Goal: Feedback & Contribution: Contribute content

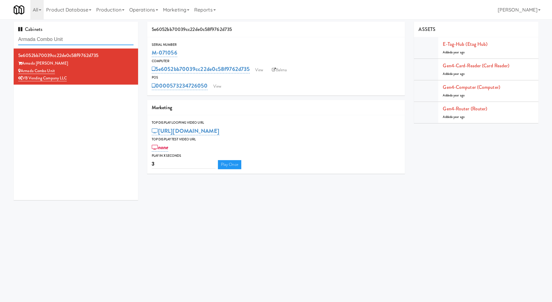
click at [88, 38] on input "Armada Combo Unit" at bounding box center [75, 39] width 115 height 11
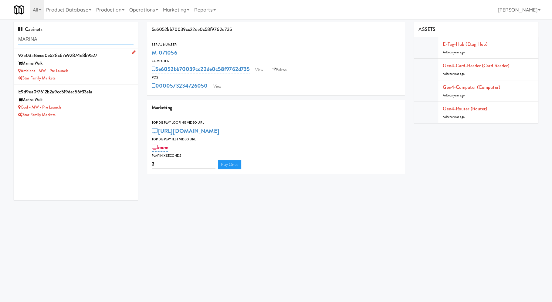
type input "MARINA"
click at [102, 69] on div "Ambient - MW - Pre Launch" at bounding box center [75, 71] width 115 height 8
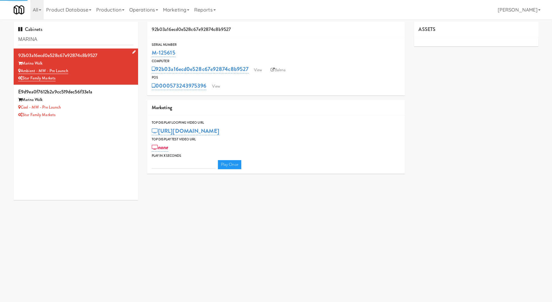
type input "3"
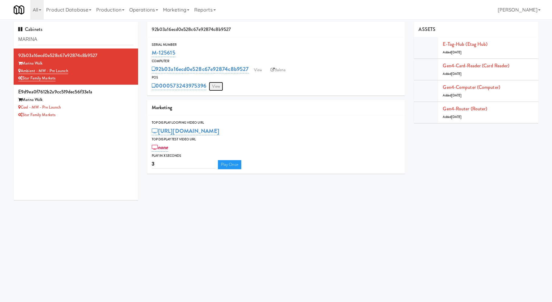
click at [213, 87] on link "View" at bounding box center [216, 86] width 14 height 9
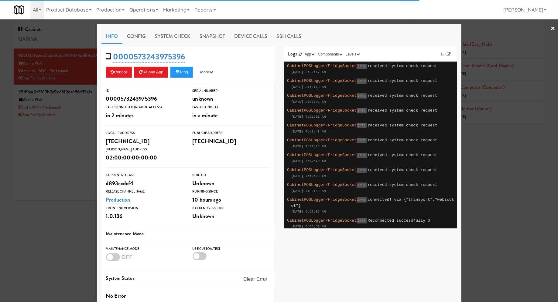
click at [198, 39] on link "Snapshot" at bounding box center [212, 36] width 35 height 15
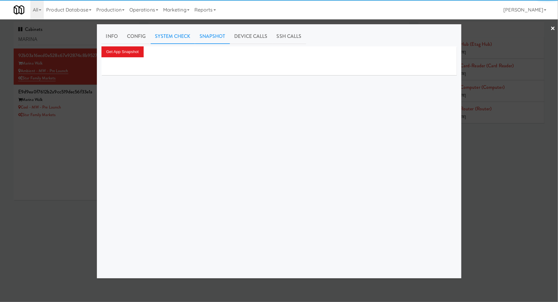
click at [187, 39] on link "System Check" at bounding box center [173, 36] width 44 height 15
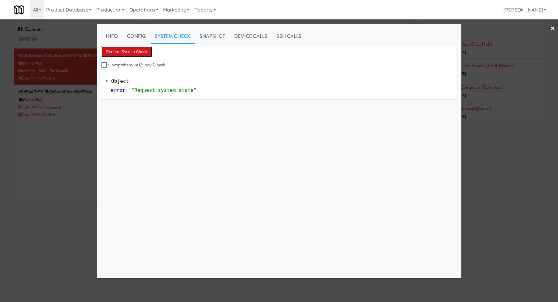
click at [119, 53] on button "Perform System Check" at bounding box center [126, 51] width 51 height 11
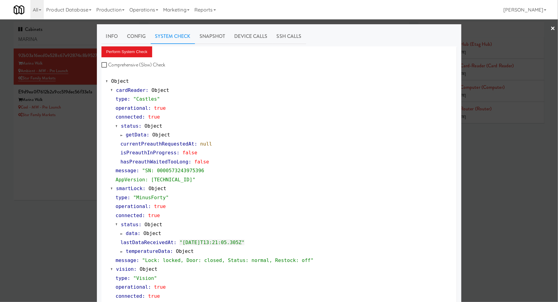
click at [88, 114] on div at bounding box center [279, 151] width 558 height 302
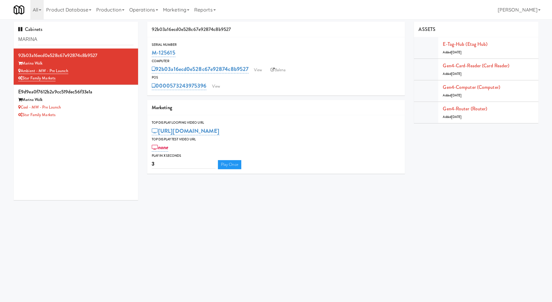
click at [88, 114] on div "Star Family Markets" at bounding box center [75, 115] width 115 height 8
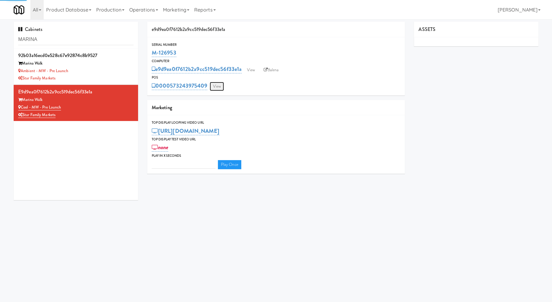
click at [213, 87] on link "View" at bounding box center [217, 86] width 14 height 9
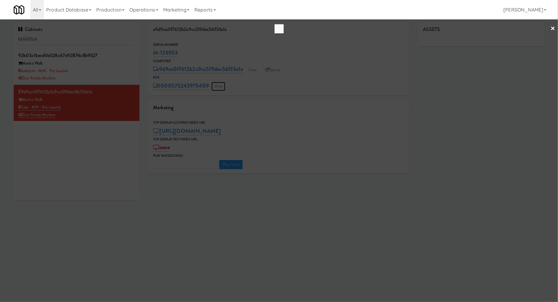
type input "3"
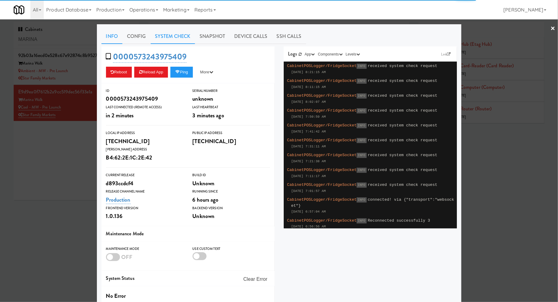
click at [173, 38] on link "System Check" at bounding box center [173, 36] width 44 height 15
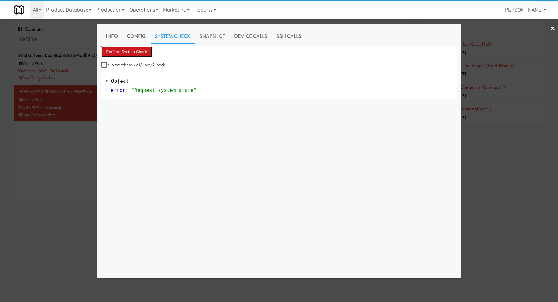
click at [134, 51] on button "Perform System Check" at bounding box center [126, 51] width 51 height 11
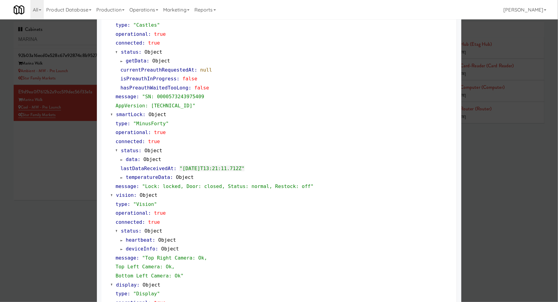
scroll to position [85, 0]
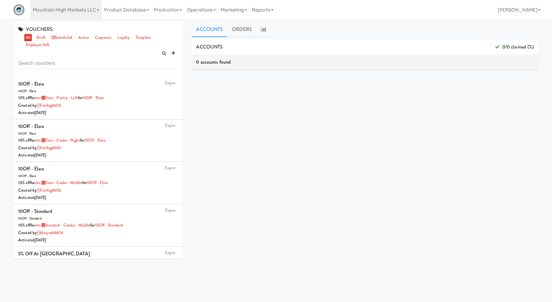
scroll to position [1318, 0]
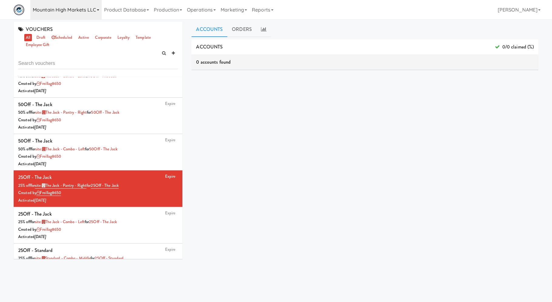
click at [45, 13] on link "Mountain High Markets LLC" at bounding box center [65, 9] width 71 height 19
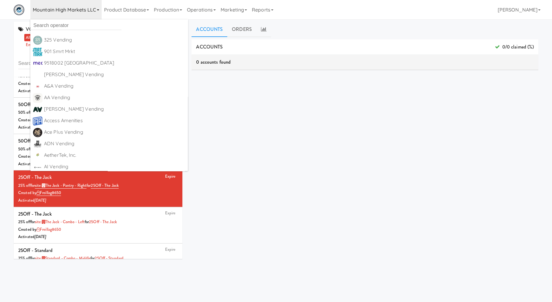
click at [53, 12] on link "Mountain High Markets LLC" at bounding box center [65, 9] width 71 height 19
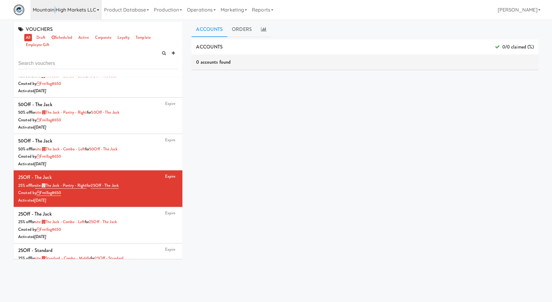
click at [53, 12] on link "Mountain High Markets LLC" at bounding box center [65, 9] width 71 height 19
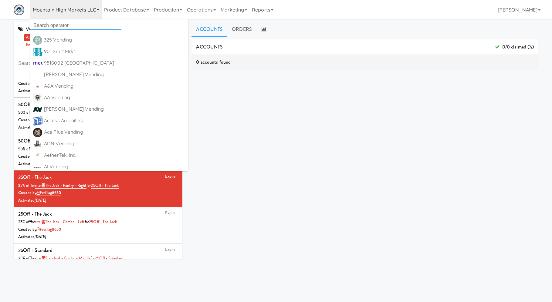
click at [54, 28] on input "text" at bounding box center [75, 25] width 91 height 9
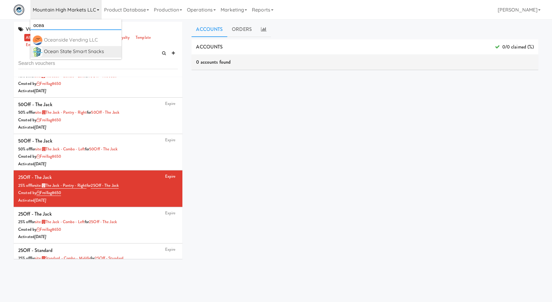
type input "ocea"
click at [92, 56] on link "Ocean State Smart Snacks https://classic.micromart.com/vouchers/32276?operator_…" at bounding box center [75, 52] width 91 height 12
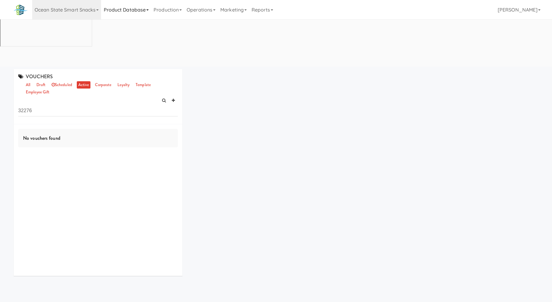
click at [125, 9] on link "Product Database" at bounding box center [126, 9] width 50 height 19
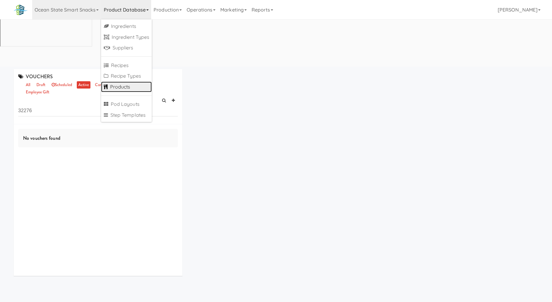
click at [124, 90] on link "Products" at bounding box center [126, 87] width 51 height 11
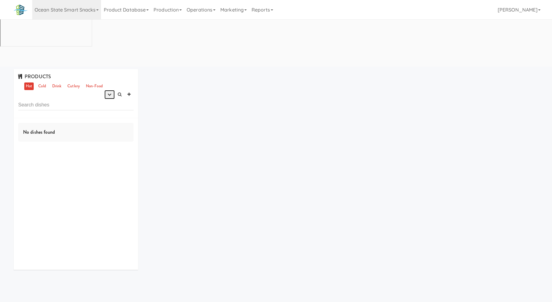
click at [109, 93] on icon "button" at bounding box center [109, 95] width 4 height 4
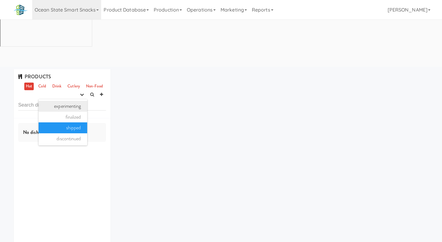
click at [68, 101] on link "experimenting" at bounding box center [63, 106] width 49 height 11
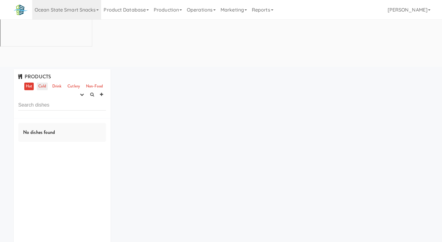
click at [44, 83] on link "Cold" at bounding box center [42, 87] width 11 height 8
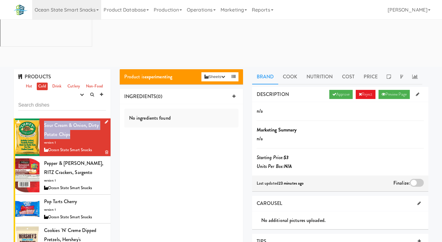
drag, startPoint x: 44, startPoint y: 75, endPoint x: 78, endPoint y: 91, distance: 37.9
click at [78, 121] on div "Sour Cream & Onion, Dirty Potato Chips version: 1 Ocean State Smart Snacks" at bounding box center [75, 137] width 62 height 33
copy span "Sour Cream & Onion, Dirty Potato Chips"
click at [105, 120] on icon at bounding box center [106, 122] width 3 height 4
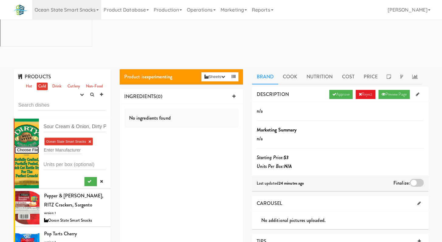
click at [36, 146] on input "file" at bounding box center [27, 150] width 24 height 8
type input "C:\fakepath\0-83791-19198-0_Dirty_4.75oz_Sour_Cream_Onion_Chips_Bag_front_1.png"
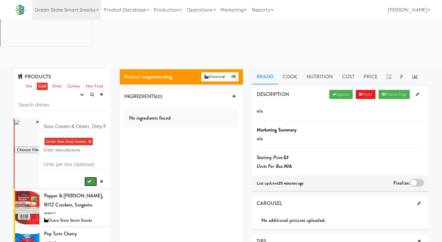
click at [86, 177] on button "submit" at bounding box center [90, 181] width 12 height 9
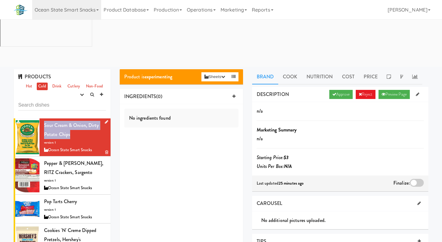
drag, startPoint x: 70, startPoint y: 88, endPoint x: 43, endPoint y: 80, distance: 27.9
click at [43, 118] on li "Sour Cream & Onion, Dirty Potato Chips version: 1 Ocean State Smart Snacks" at bounding box center [62, 137] width 97 height 38
click at [62, 122] on span "Sour Cream & Onion, Dirty Potato Chips" at bounding box center [71, 130] width 55 height 16
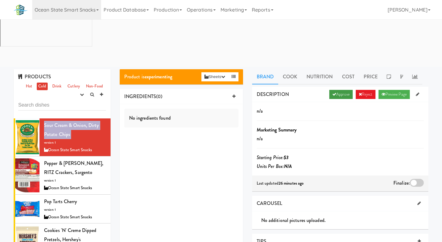
click at [340, 90] on link "Approve" at bounding box center [340, 94] width 23 height 9
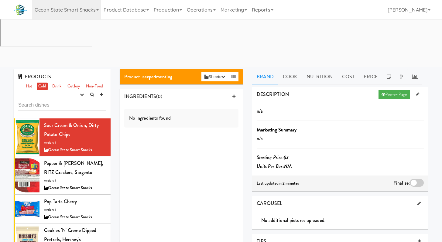
click at [415, 179] on div at bounding box center [417, 183] width 14 height 8
click at [0, 0] on input "checkbox" at bounding box center [0, 0] width 0 height 0
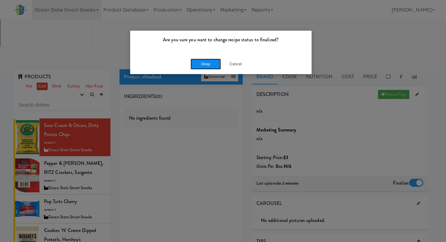
click at [210, 68] on button "Okay" at bounding box center [206, 64] width 30 height 11
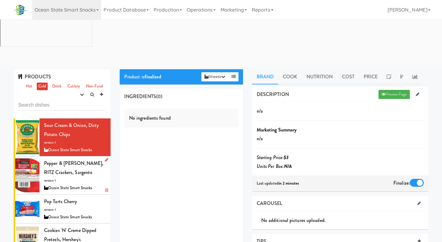
click at [77, 159] on div "Pepper & Colby Jack Cheese, RITZ Crackers, Sargento version: 1 Ocean State Smar…" at bounding box center [75, 175] width 62 height 33
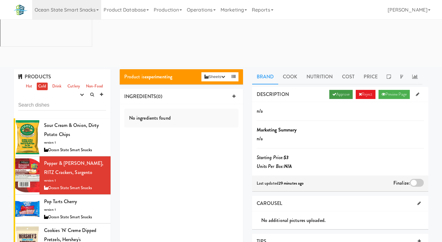
click at [338, 90] on link "Approve" at bounding box center [340, 94] width 23 height 9
click at [419, 179] on div at bounding box center [417, 183] width 14 height 8
click at [0, 0] on input "checkbox" at bounding box center [0, 0] width 0 height 0
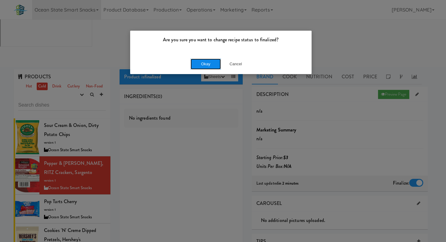
click at [210, 66] on button "Okay" at bounding box center [206, 64] width 30 height 11
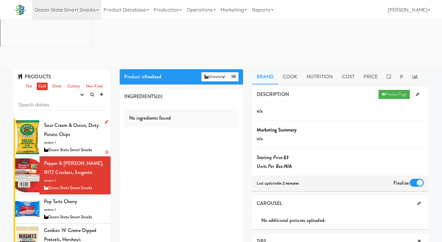
click at [78, 121] on div "Sour Cream & Onion, Dirty Potato Chips version: 1 Ocean State Smart Snacks" at bounding box center [75, 137] width 62 height 33
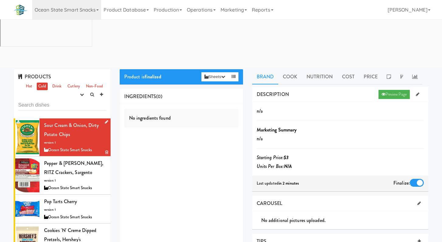
click at [105, 120] on icon at bounding box center [106, 122] width 3 height 4
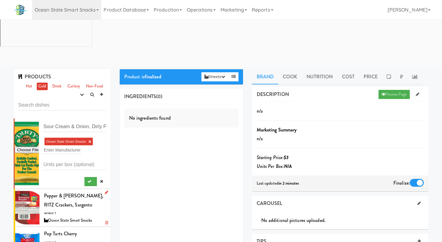
click at [100, 179] on icon at bounding box center [101, 181] width 3 height 4
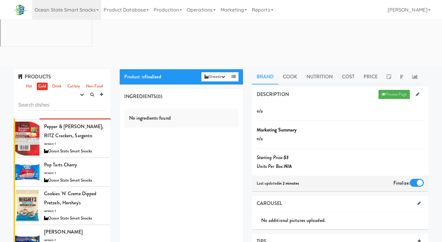
scroll to position [41, 0]
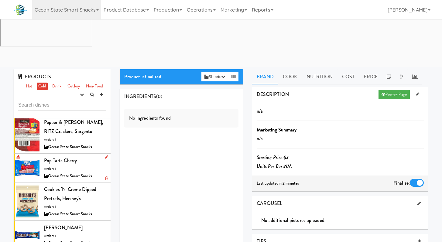
click at [83, 156] on div "Pop Tarts Cherry version: 1 Ocean State Smart Snacks" at bounding box center [75, 168] width 62 height 24
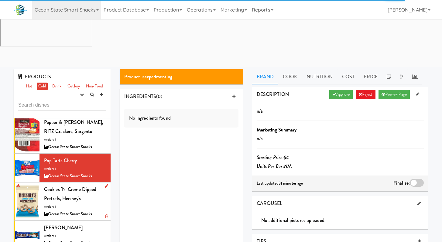
click at [89, 185] on div "Cookies 'N' Creme Dipped Pretzels, Hershey's version: 1 Ocean State Smart Snacks" at bounding box center [75, 201] width 62 height 33
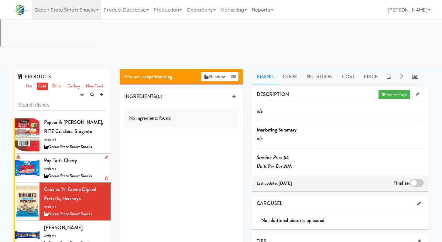
click at [95, 156] on div "Pop Tarts Cherry version: 1 Ocean State Smart Snacks" at bounding box center [75, 168] width 62 height 24
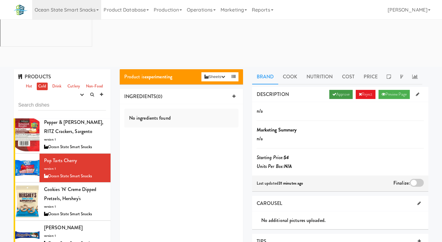
click at [335, 90] on link "Approve" at bounding box center [340, 94] width 23 height 9
click at [422, 179] on div at bounding box center [417, 183] width 14 height 8
click at [0, 0] on input "checkbox" at bounding box center [0, 0] width 0 height 0
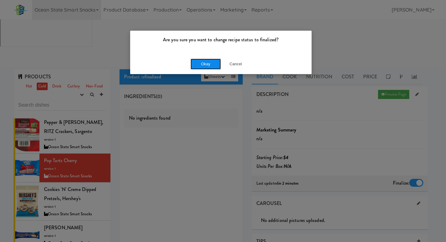
click at [206, 67] on button "Okay" at bounding box center [206, 64] width 30 height 11
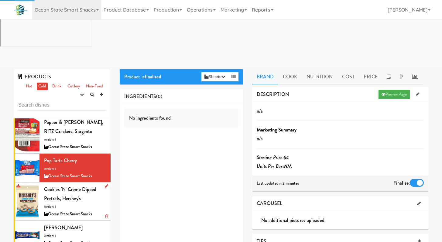
click at [94, 185] on div "Cookies 'N' Creme Dipped Pretzels, Hershey's version: 1 Ocean State Smart Snacks" at bounding box center [75, 201] width 62 height 33
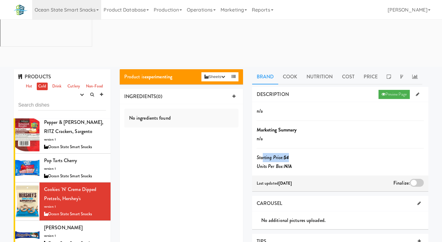
drag, startPoint x: 291, startPoint y: 112, endPoint x: 263, endPoint y: 109, distance: 28.7
click at [263, 110] on div "n/a Marketing Summary n/a Starting Price: $4 Units Per Box: N/A" at bounding box center [340, 139] width 167 height 64
click at [78, 223] on div "Almond Joy version: 1 Ocean State Smart Snacks" at bounding box center [75, 235] width 62 height 24
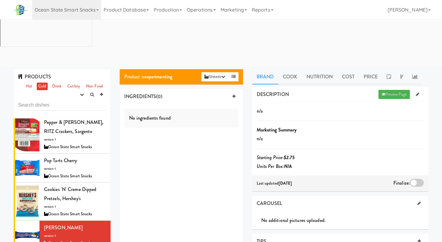
click at [42, 83] on link "Cold" at bounding box center [42, 87] width 11 height 8
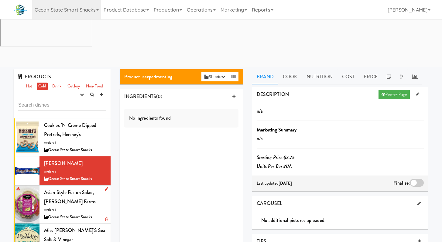
click at [75, 188] on div "Asian Style Fusion Salad, Taylor Farms version: 1 Ocean State Smart Snacks" at bounding box center [75, 204] width 62 height 33
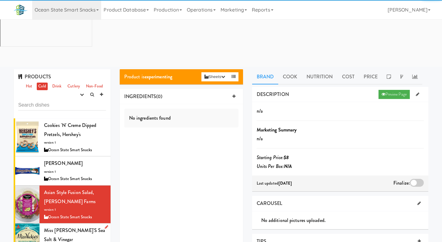
click at [76, 226] on div "Miss Vickie's Sea Salt & Vinegar version: 1 Ocean State Smart Snacks" at bounding box center [75, 242] width 62 height 33
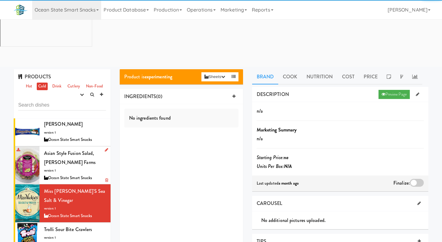
scroll to position [115, 0]
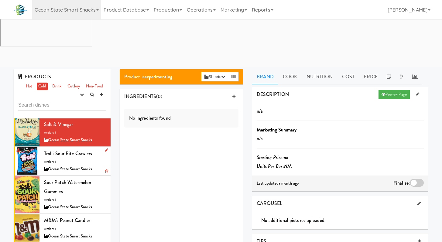
click at [84, 149] on div "Trolli Sour Bite Crawlers version: 1 Ocean State Smart Snacks" at bounding box center [75, 161] width 62 height 24
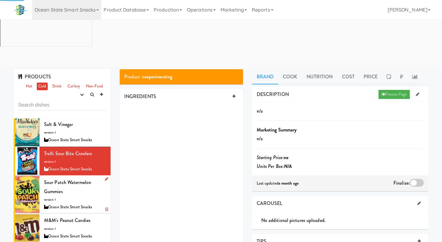
click at [85, 178] on div "Sour Patch Watermelon Gummies version: 1 Ocean State Smart Snacks" at bounding box center [75, 194] width 62 height 33
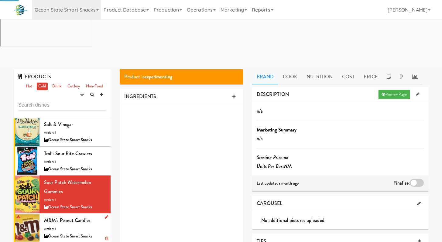
click at [92, 233] on div "Ocean State Smart Snacks" at bounding box center [75, 237] width 62 height 8
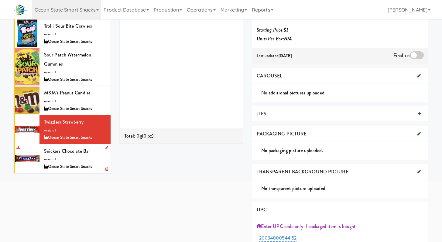
click at [80, 148] on span "Snickers Chocolate Bar" at bounding box center [67, 151] width 46 height 7
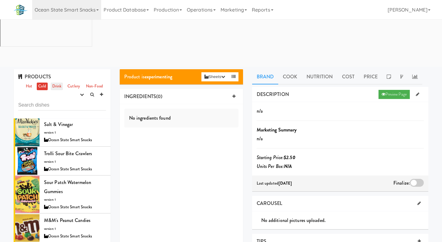
click at [59, 83] on link "Drink" at bounding box center [57, 87] width 12 height 8
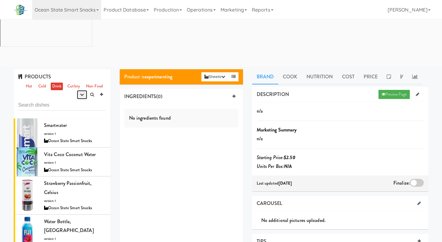
click at [81, 93] on icon "button" at bounding box center [82, 95] width 4 height 4
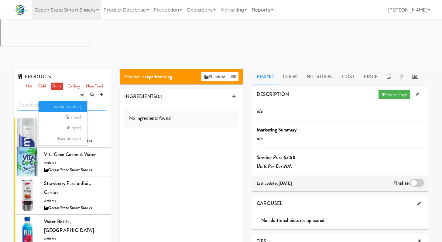
click at [103, 99] on input "text" at bounding box center [62, 104] width 88 height 11
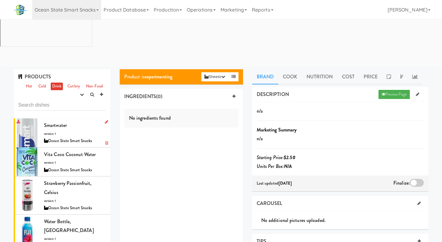
click at [80, 121] on div "Smartwater version: 1 Ocean State Smart Snacks" at bounding box center [75, 133] width 62 height 24
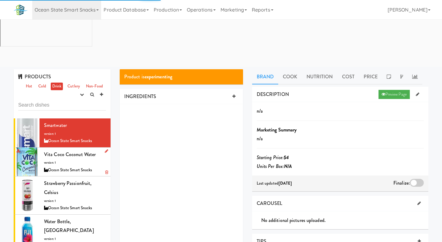
click at [80, 150] on div "Vita Coco Coconut Water version: 1 Ocean State Smart Snacks" at bounding box center [75, 162] width 62 height 24
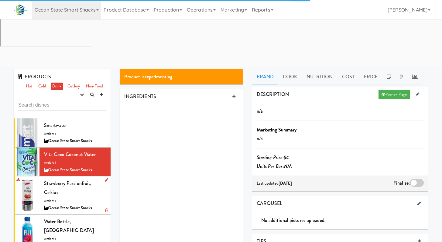
click at [80, 179] on div "Strawberry Passionfruit, Celsius version: 1 Ocean State Smart Snacks" at bounding box center [75, 195] width 62 height 33
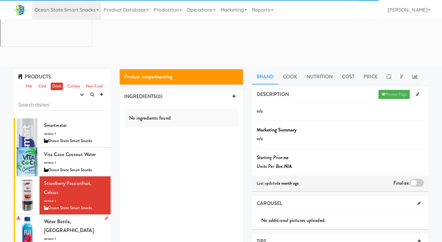
click at [79, 217] on div "Water Bottle, Fiji version: 1 Ocean State Smart Snacks" at bounding box center [75, 233] width 62 height 33
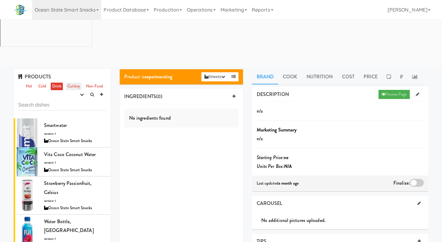
click at [78, 83] on link "Cutlery" at bounding box center [73, 87] width 15 height 8
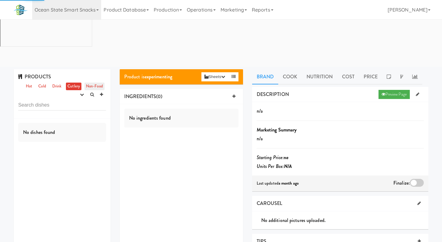
click at [88, 83] on link "Non-Food" at bounding box center [94, 87] width 20 height 8
click at [97, 83] on link "Non-Food" at bounding box center [94, 87] width 20 height 8
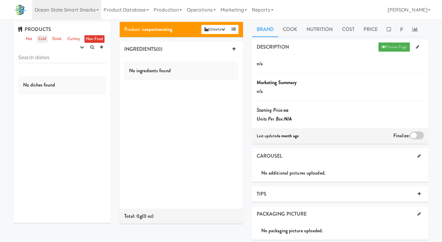
click at [42, 39] on link "Cold" at bounding box center [42, 39] width 11 height 8
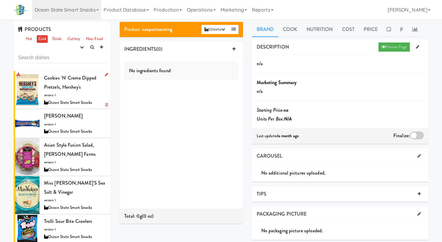
click at [80, 93] on div "Cookies 'N' Creme Dipped Pretzels, Hershey's version: 1 Ocean State Smart Snacks" at bounding box center [75, 89] width 62 height 33
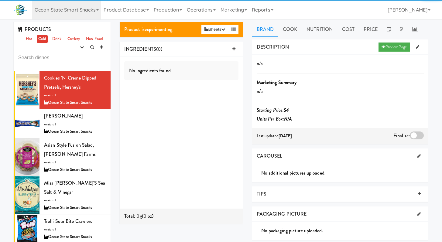
click at [414, 134] on div at bounding box center [417, 135] width 14 height 8
click at [0, 0] on input "checkbox" at bounding box center [0, 0] width 0 height 0
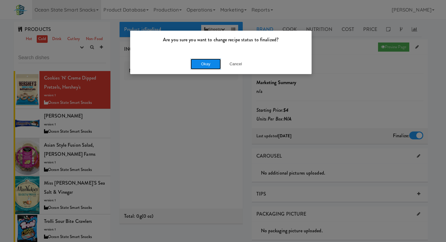
click at [203, 61] on button "Okay" at bounding box center [206, 64] width 30 height 11
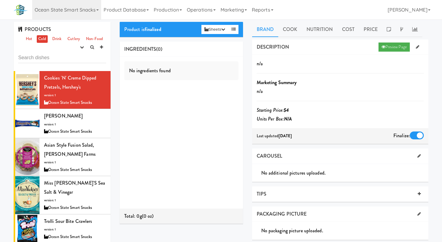
click at [413, 135] on div at bounding box center [417, 135] width 14 height 8
click at [0, 0] on input "checkbox" at bounding box center [0, 0] width 0 height 0
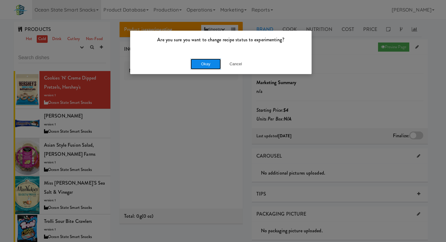
click at [216, 68] on button "Okay" at bounding box center [206, 64] width 30 height 11
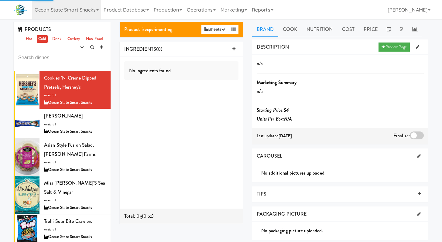
click at [385, 98] on div "n/a Marketing Summary n/a Starting Price: $4 Units Per Box: N/A" at bounding box center [340, 91] width 167 height 64
click at [80, 124] on div "Almond Joy version: 1 Ocean State Smart Snacks" at bounding box center [75, 123] width 62 height 24
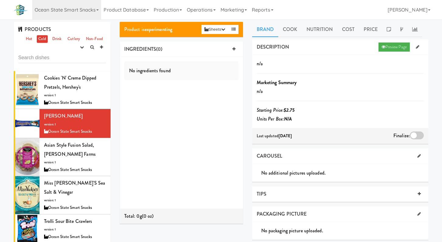
click at [172, 159] on div "No ingredients found" at bounding box center [181, 133] width 123 height 152
